Goal: Task Accomplishment & Management: Manage account settings

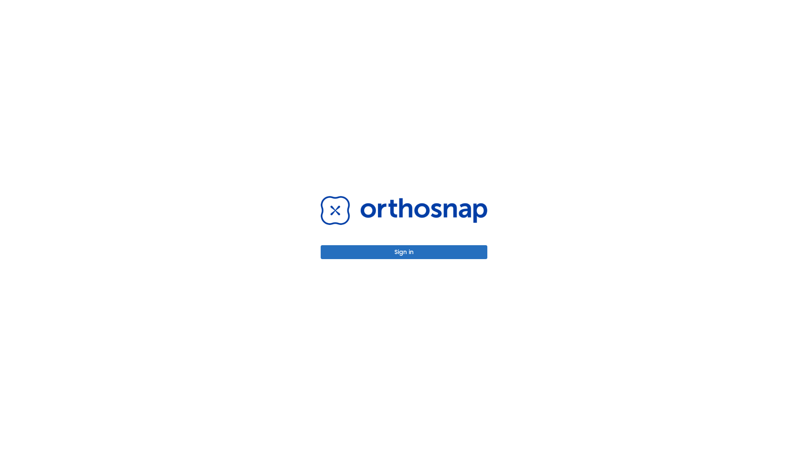
click at [404, 252] on button "Sign in" at bounding box center [404, 252] width 167 height 14
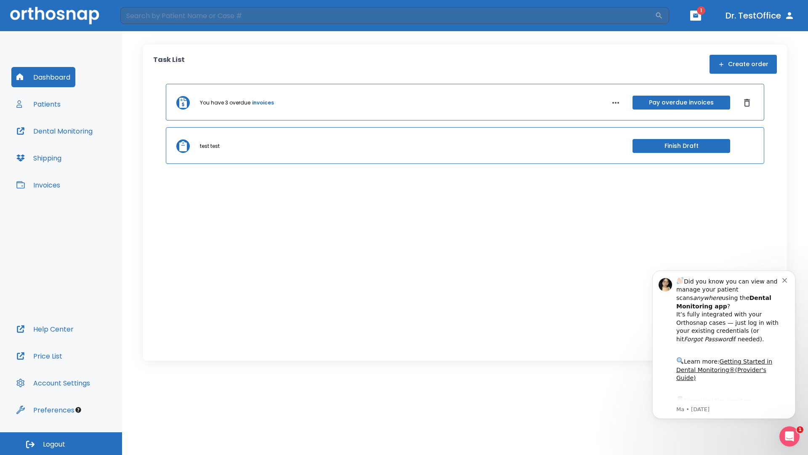
click at [61, 443] on span "Logout" at bounding box center [54, 444] width 22 height 9
